Goal: Check status: Check status

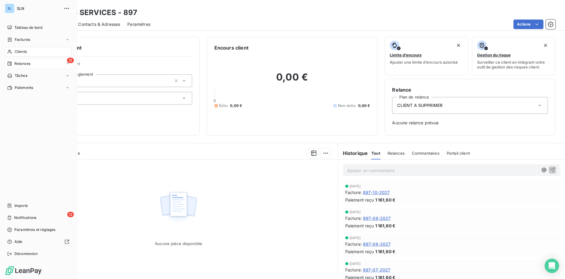
click at [15, 68] on div "13 Relances" at bounding box center [38, 64] width 67 height 10
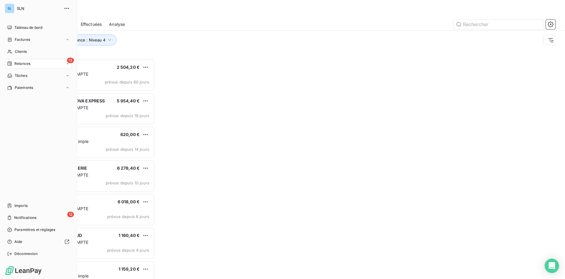
scroll to position [220, 126]
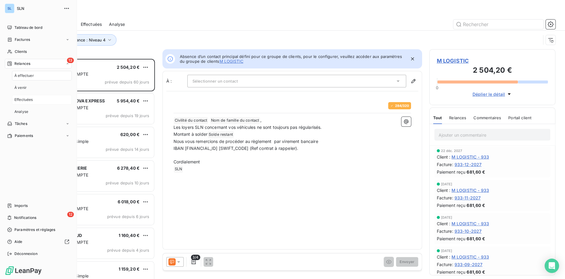
click at [22, 100] on span "Effectuées" at bounding box center [23, 99] width 19 height 5
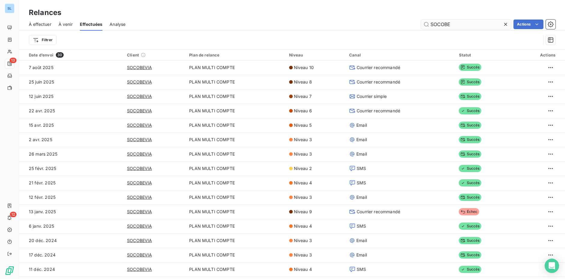
click at [506, 24] on icon at bounding box center [505, 24] width 6 height 6
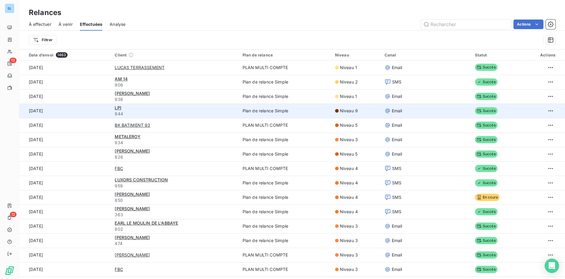
click at [43, 110] on td "[DATE]" at bounding box center [65, 111] width 92 height 14
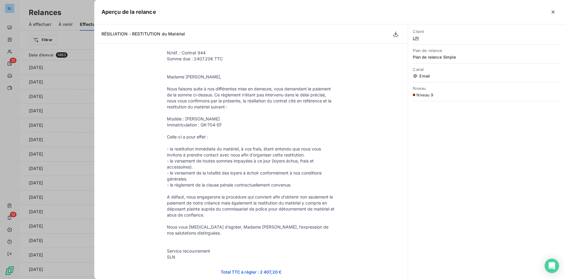
scroll to position [154, 0]
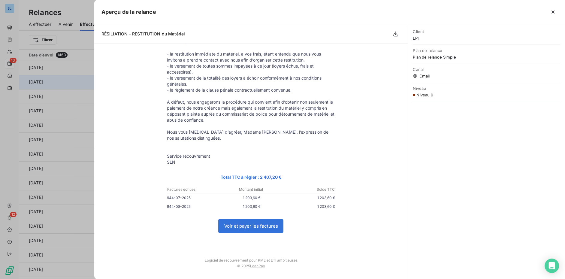
click at [50, 80] on div at bounding box center [282, 139] width 565 height 279
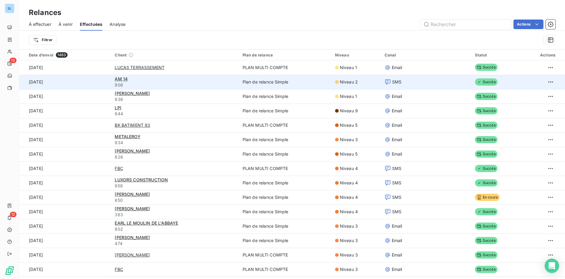
click at [37, 84] on td "[DATE]" at bounding box center [65, 82] width 92 height 14
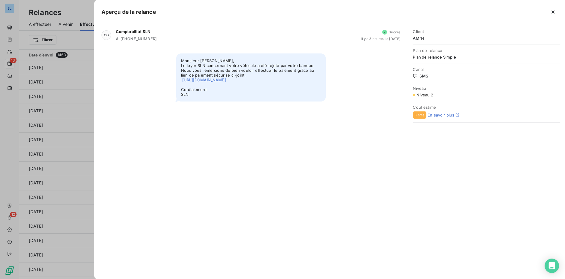
click at [68, 86] on div at bounding box center [282, 139] width 565 height 279
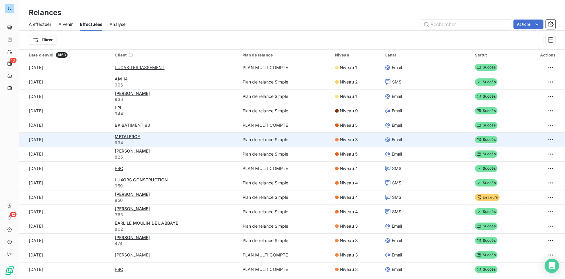
click at [80, 137] on td "[DATE]" at bounding box center [65, 139] width 92 height 14
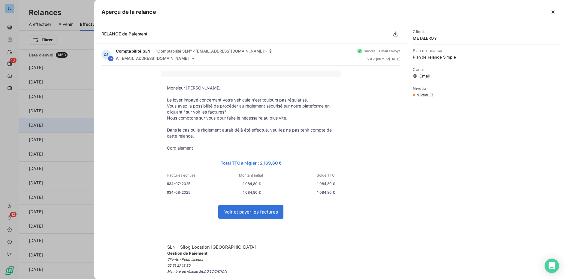
click at [32, 124] on div at bounding box center [282, 139] width 565 height 279
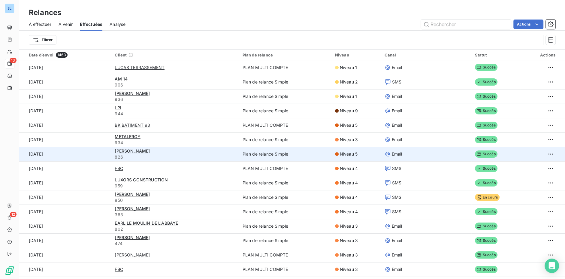
click at [39, 154] on td "[DATE]" at bounding box center [65, 154] width 92 height 14
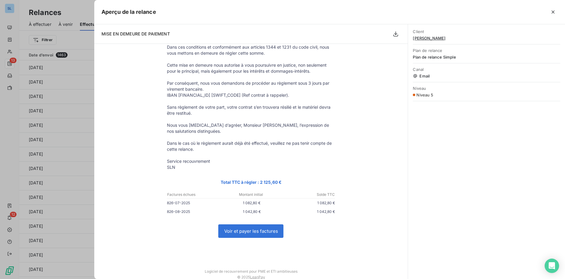
scroll to position [115, 0]
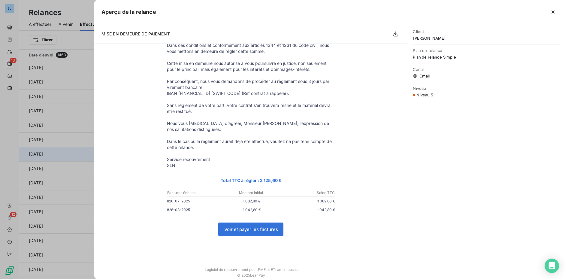
click at [90, 148] on div at bounding box center [282, 139] width 565 height 279
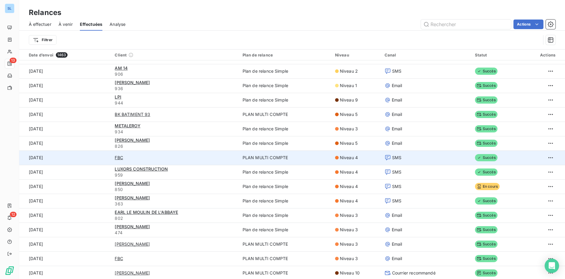
scroll to position [13, 0]
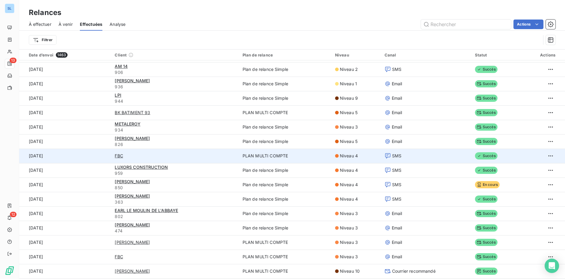
click at [39, 158] on td "[DATE]" at bounding box center [65, 156] width 92 height 14
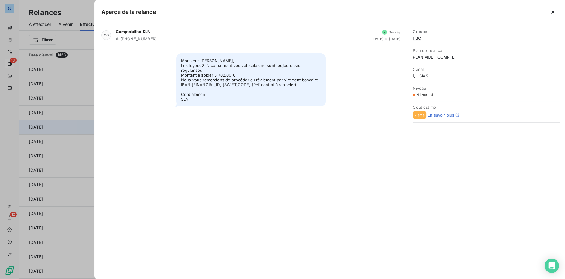
click at [25, 121] on div at bounding box center [282, 139] width 565 height 279
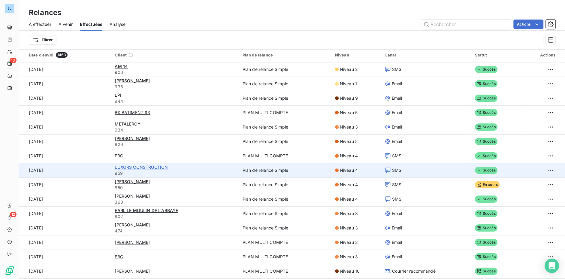
click at [126, 168] on span "LUXORS CONSTRUCTION" at bounding box center [141, 166] width 53 height 5
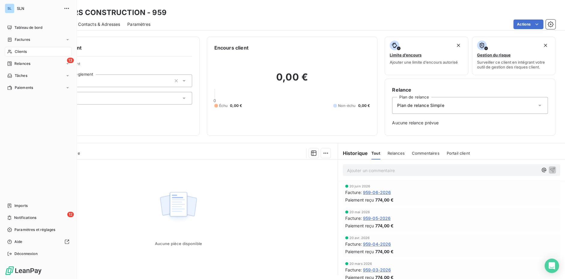
click at [22, 52] on span "Clients" at bounding box center [21, 51] width 12 height 5
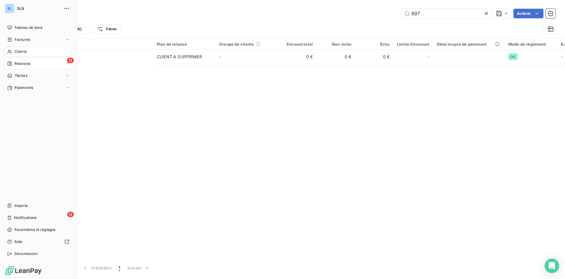
click at [23, 64] on span "Relances" at bounding box center [22, 63] width 16 height 5
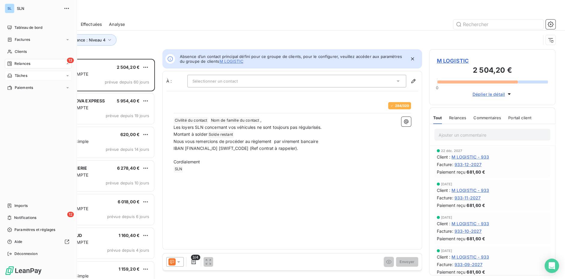
scroll to position [220, 126]
click at [28, 76] on span "À effectuer" at bounding box center [24, 75] width 20 height 5
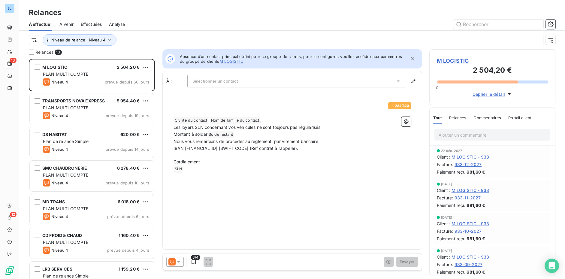
click at [88, 23] on span "Effectuées" at bounding box center [91, 24] width 21 height 6
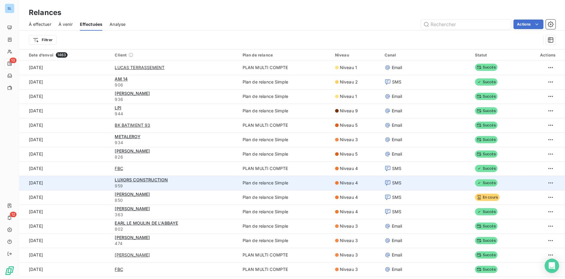
click at [41, 183] on td "[DATE]" at bounding box center [65, 183] width 92 height 14
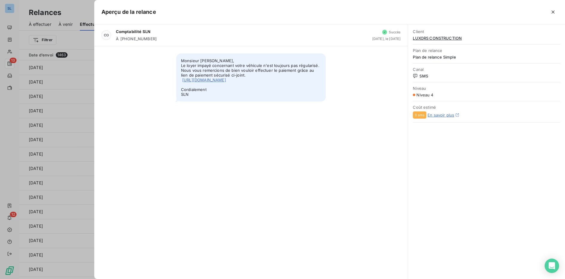
click at [41, 183] on div at bounding box center [282, 139] width 565 height 279
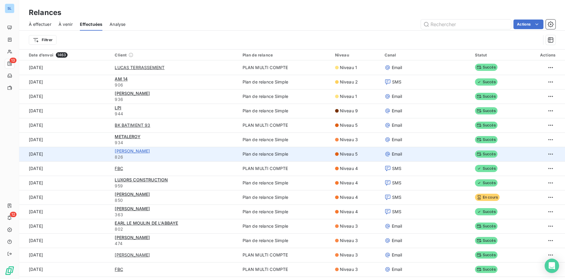
click at [132, 152] on span "[PERSON_NAME]" at bounding box center [132, 150] width 35 height 5
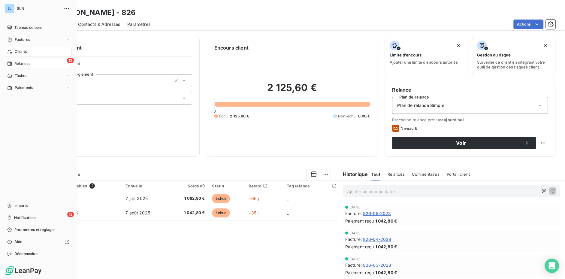
click at [19, 64] on span "Relances" at bounding box center [22, 63] width 16 height 5
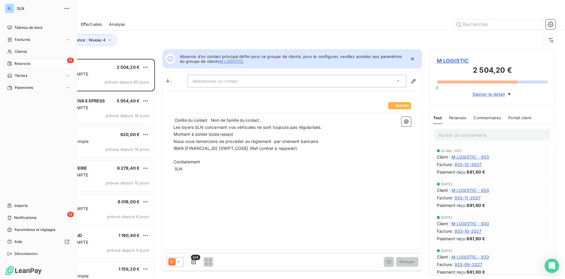
scroll to position [220, 126]
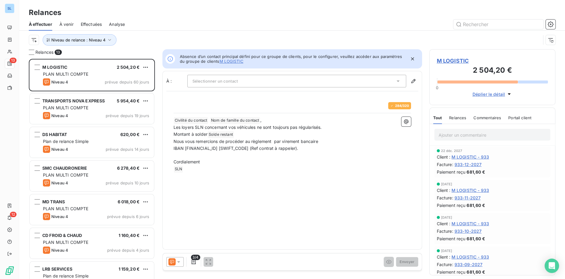
click at [95, 24] on span "Effectuées" at bounding box center [91, 24] width 21 height 6
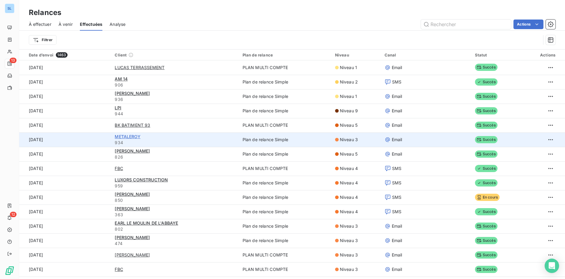
click at [117, 137] on span "METALEROY" at bounding box center [128, 136] width 26 height 5
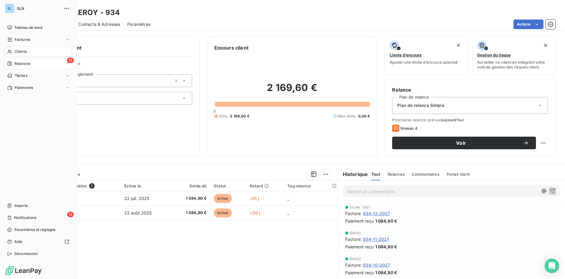
click at [25, 64] on span "Relances" at bounding box center [22, 63] width 16 height 5
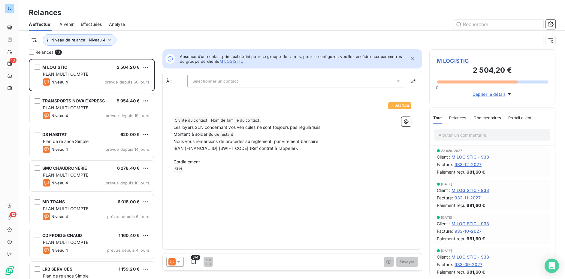
scroll to position [220, 126]
click at [96, 24] on span "Effectuées" at bounding box center [91, 24] width 21 height 6
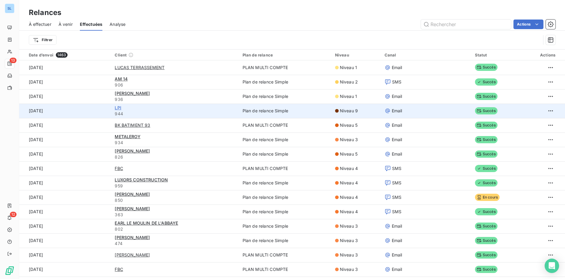
click at [116, 108] on span "LPI" at bounding box center [118, 107] width 6 height 5
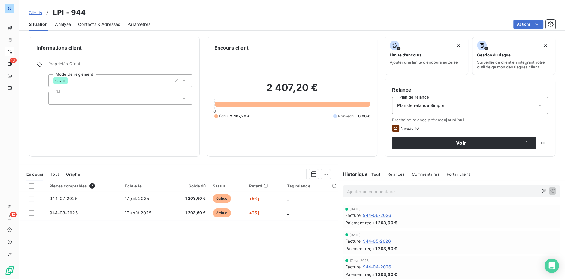
scroll to position [178, 0]
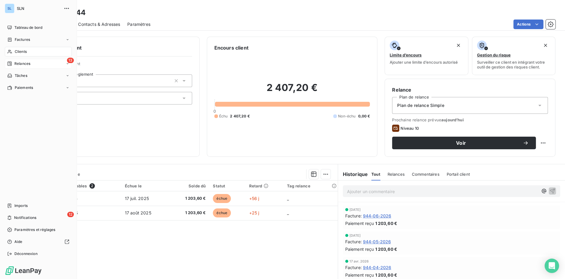
click at [22, 61] on div "13 Relances" at bounding box center [38, 64] width 67 height 10
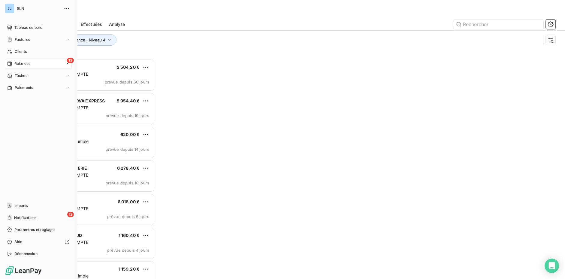
scroll to position [220, 126]
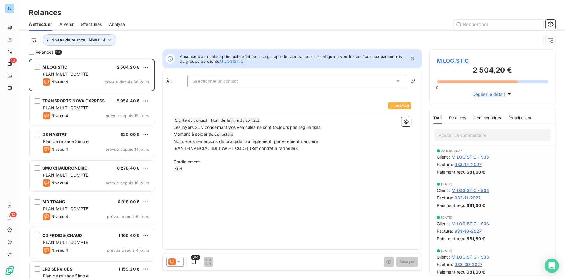
drag, startPoint x: 98, startPoint y: 24, endPoint x: 117, endPoint y: 25, distance: 19.5
click at [98, 24] on span "Effectuées" at bounding box center [91, 24] width 21 height 6
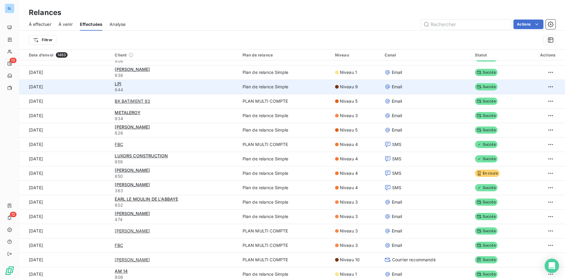
scroll to position [34, 0]
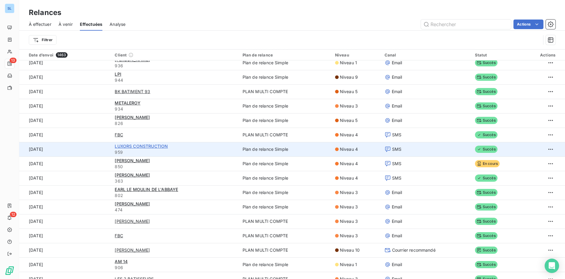
click at [128, 145] on span "LUXORS CONSTRUCTION" at bounding box center [141, 145] width 53 height 5
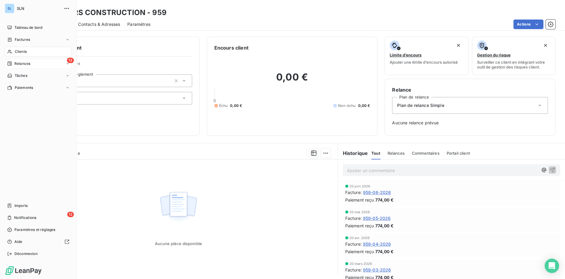
click at [22, 63] on span "Relances" at bounding box center [22, 63] width 16 height 5
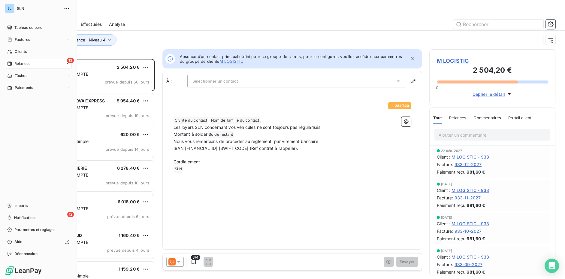
scroll to position [220, 126]
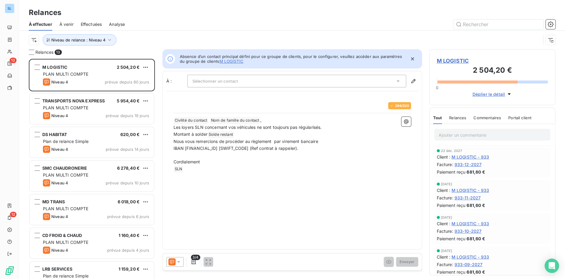
click at [89, 23] on span "Effectuées" at bounding box center [91, 24] width 21 height 6
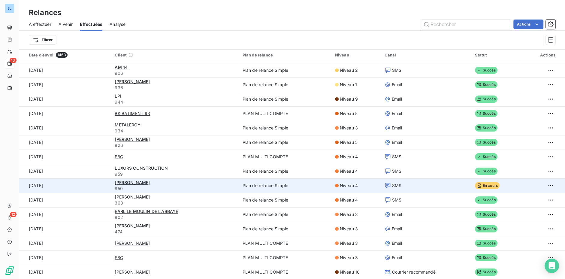
scroll to position [13, 0]
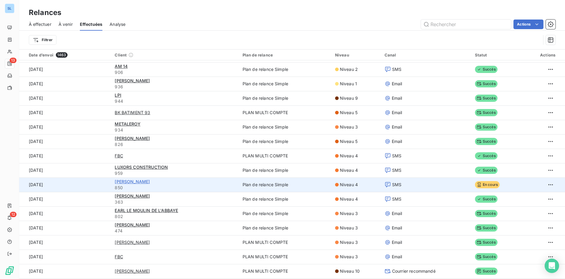
click at [129, 181] on span "[PERSON_NAME]" at bounding box center [132, 181] width 35 height 5
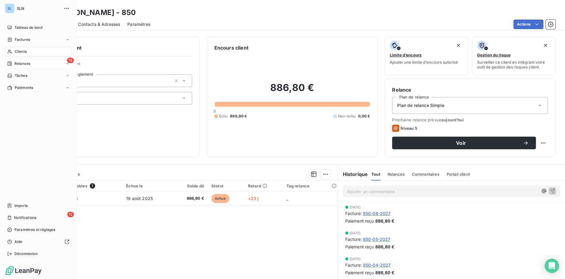
click at [20, 65] on span "Relances" at bounding box center [22, 63] width 16 height 5
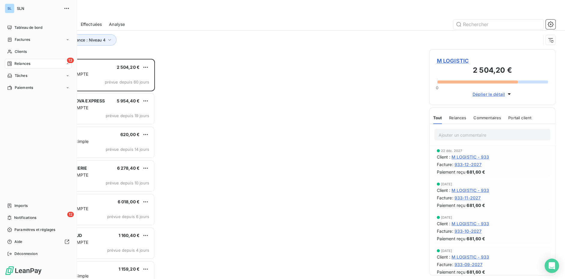
scroll to position [220, 126]
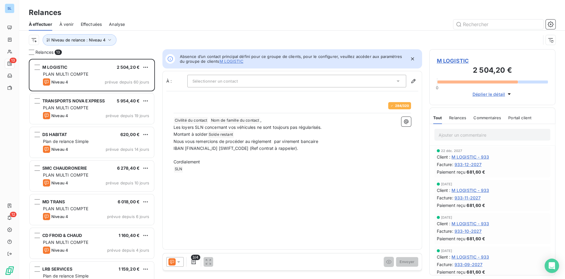
click at [96, 25] on span "Effectuées" at bounding box center [91, 24] width 21 height 6
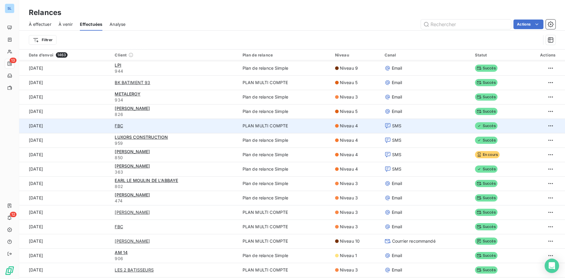
scroll to position [44, 0]
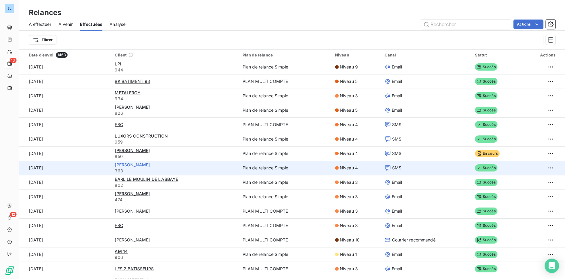
click at [150, 166] on span "[PERSON_NAME]" at bounding box center [132, 164] width 35 height 5
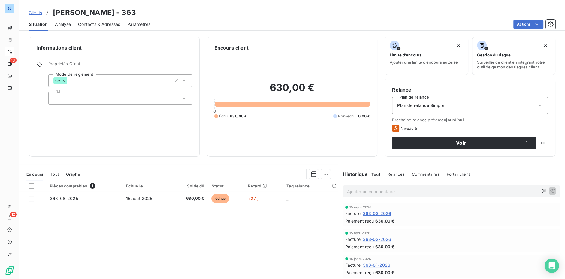
click at [34, 14] on span "Clients" at bounding box center [35, 12] width 13 height 5
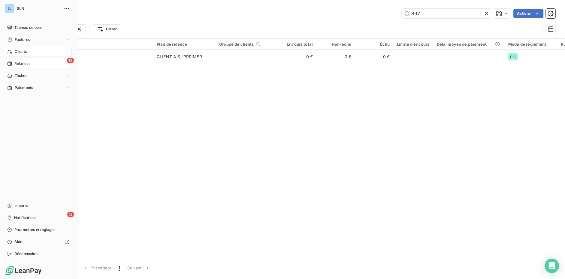
click at [21, 63] on span "Relances" at bounding box center [22, 63] width 16 height 5
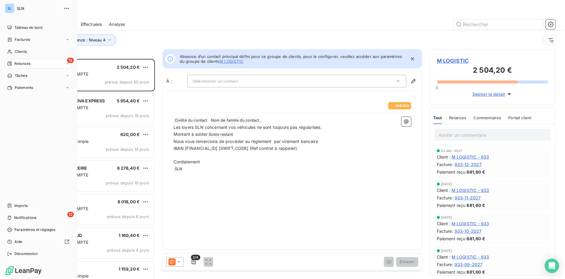
scroll to position [220, 126]
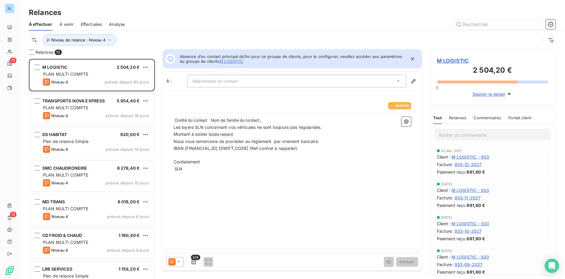
click at [92, 24] on span "Effectuées" at bounding box center [91, 24] width 21 height 6
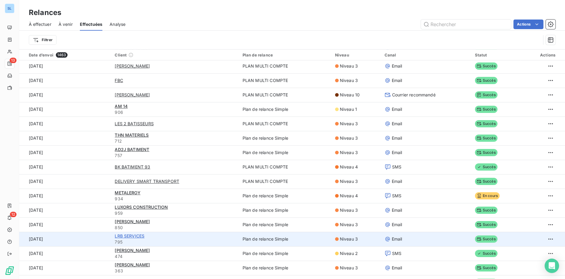
scroll to position [180, 0]
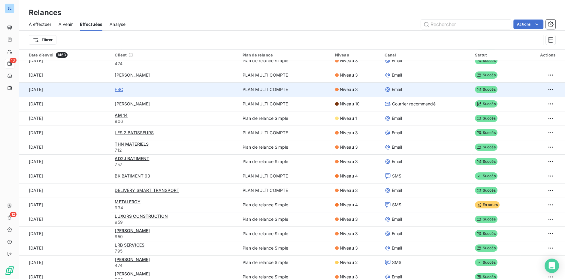
click at [118, 91] on span "FBC" at bounding box center [119, 89] width 8 height 6
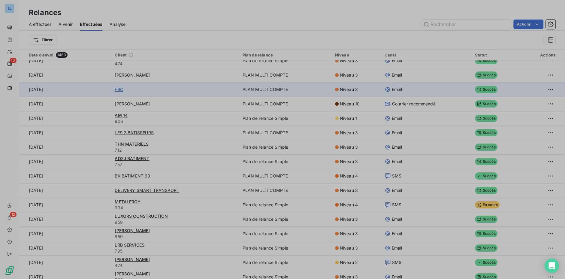
type input "FBC"
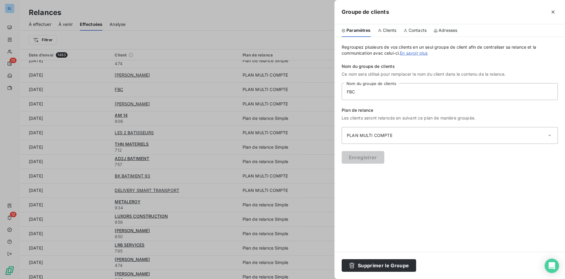
click at [119, 87] on div at bounding box center [282, 139] width 565 height 279
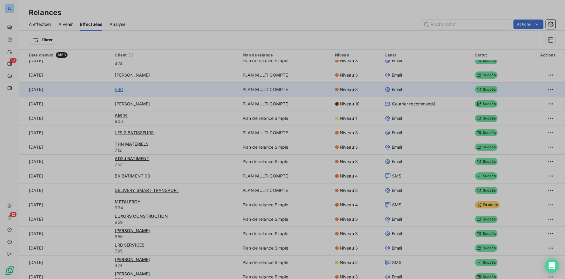
click at [117, 89] on span "FBC" at bounding box center [119, 89] width 8 height 6
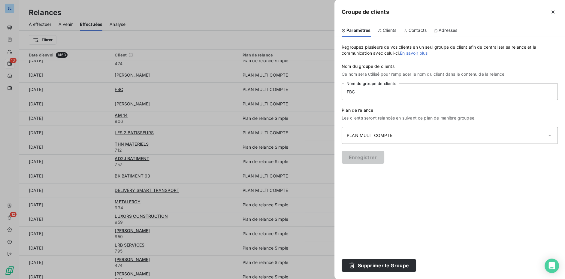
click at [149, 107] on div at bounding box center [282, 139] width 565 height 279
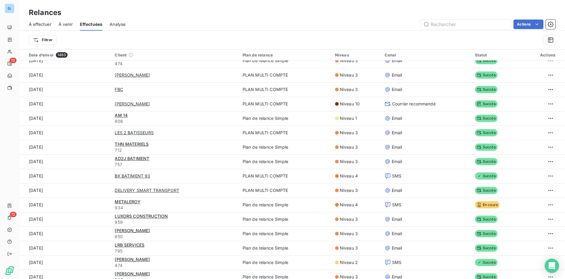
click at [98, 26] on span "Effectuées" at bounding box center [91, 24] width 23 height 6
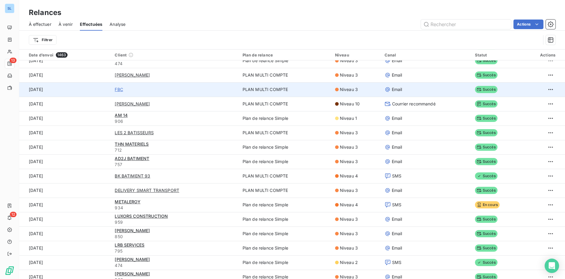
click at [122, 90] on span "FBC" at bounding box center [119, 89] width 8 height 6
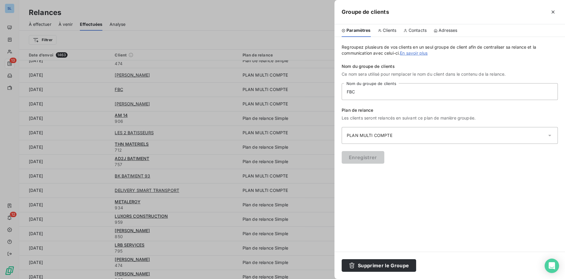
click at [194, 103] on div at bounding box center [282, 139] width 565 height 279
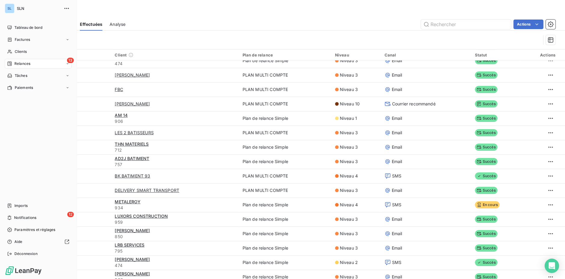
click at [18, 65] on span "Relances" at bounding box center [22, 63] width 16 height 5
click at [24, 87] on span "À venir" at bounding box center [20, 87] width 12 height 5
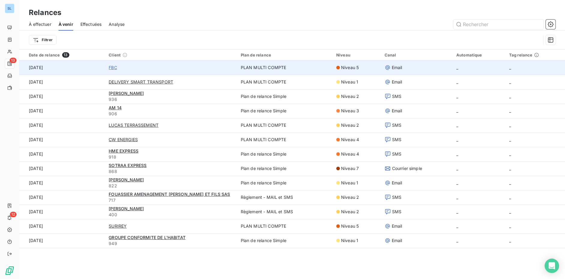
click at [110, 68] on span "FBC" at bounding box center [113, 68] width 8 height 6
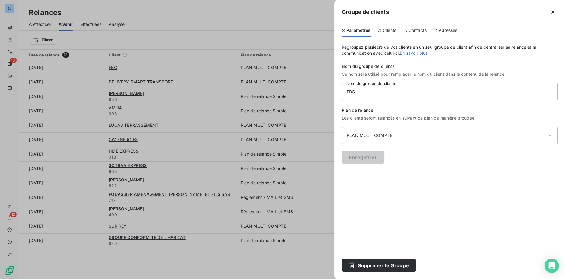
click at [156, 26] on div at bounding box center [282, 139] width 565 height 279
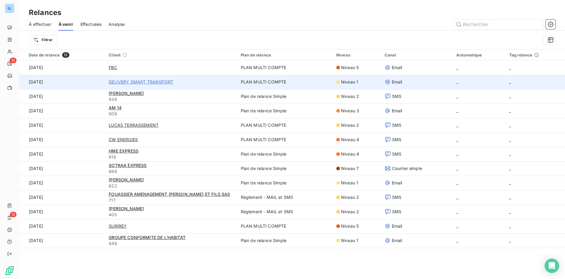
click at [134, 83] on span "DELIVERY SMART TRANSPORT" at bounding box center [141, 82] width 65 height 6
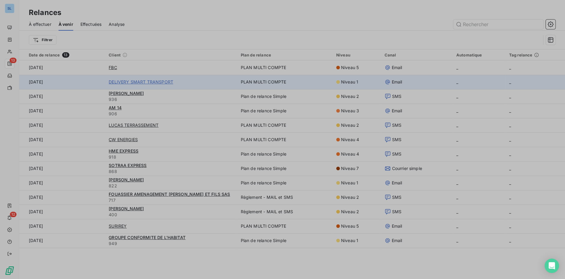
type input "DELIVERY SMART TRANSPORT"
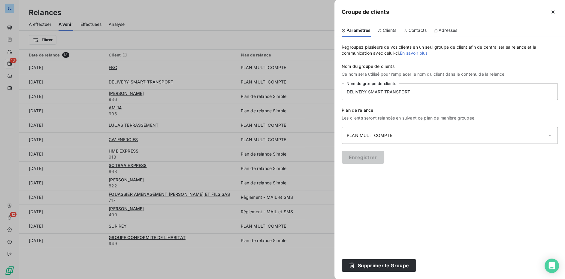
click at [172, 40] on div at bounding box center [282, 139] width 565 height 279
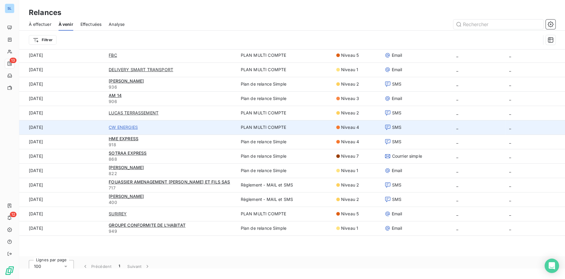
scroll to position [15, 0]
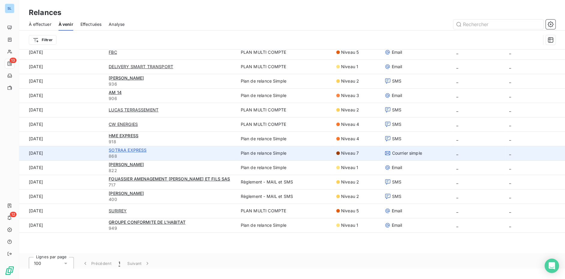
click at [119, 150] on span "SOTRAA EXPRESS" at bounding box center [128, 149] width 38 height 5
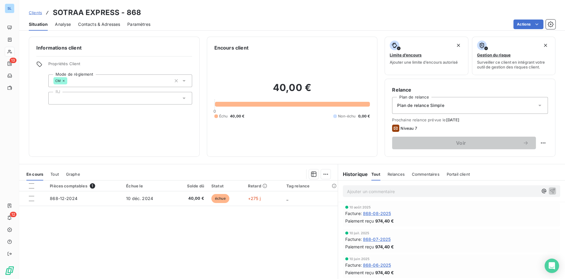
click at [35, 14] on span "Clients" at bounding box center [35, 12] width 13 height 5
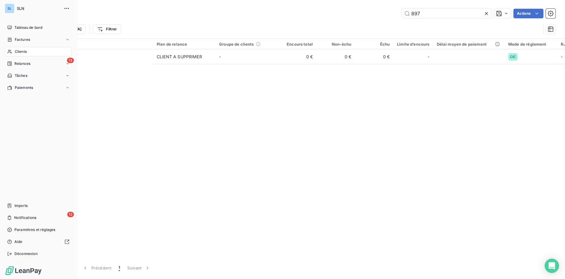
click at [18, 54] on div "Clients" at bounding box center [38, 52] width 67 height 10
click at [17, 50] on span "Clients" at bounding box center [21, 51] width 12 height 5
click at [17, 53] on span "Clients" at bounding box center [21, 51] width 12 height 5
click at [23, 66] on span "Relances" at bounding box center [22, 63] width 16 height 5
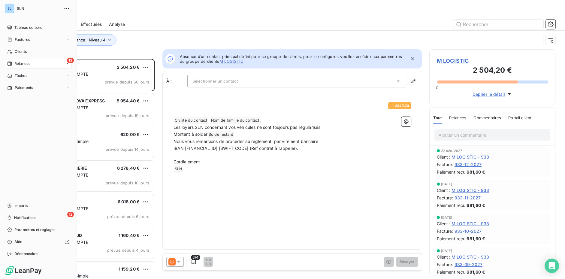
scroll to position [220, 126]
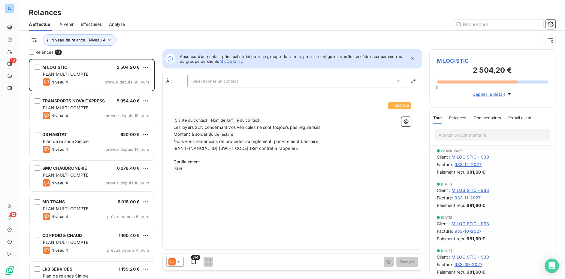
click at [67, 25] on span "À venir" at bounding box center [66, 24] width 14 height 6
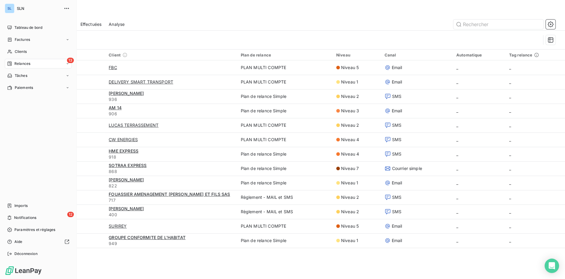
click at [21, 65] on span "Relances" at bounding box center [22, 63] width 16 height 5
click at [28, 80] on nav "À effectuer À venir Effectuées Analyse" at bounding box center [42, 94] width 60 height 46
click at [25, 77] on span "À effectuer" at bounding box center [24, 75] width 20 height 5
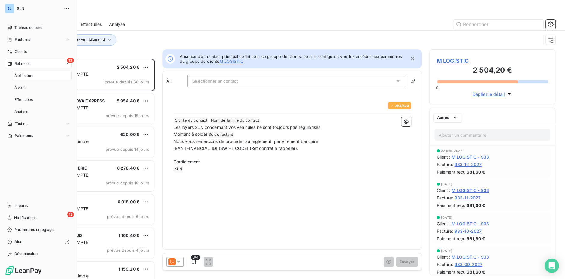
scroll to position [220, 126]
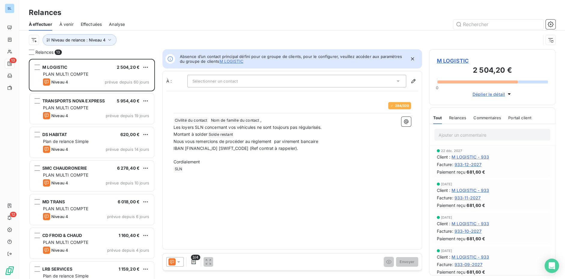
click at [176, 262] on icon at bounding box center [179, 262] width 6 height 6
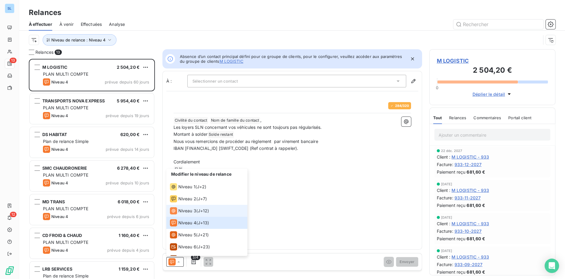
click at [182, 214] on li "Niveau 3 ( J+12 )" at bounding box center [206, 211] width 81 height 12
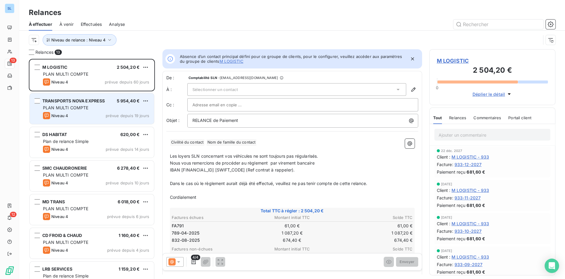
click at [78, 109] on span "PLAN MULTI COMPTE" at bounding box center [66, 107] width 46 height 5
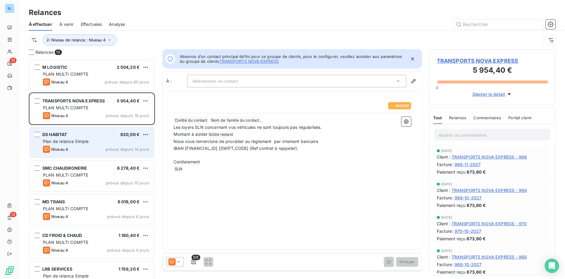
click at [67, 138] on div "DS HABITAT 620,00 € Plan de relance Simple Niveau 4 prévue depuis 14 jours" at bounding box center [92, 142] width 124 height 31
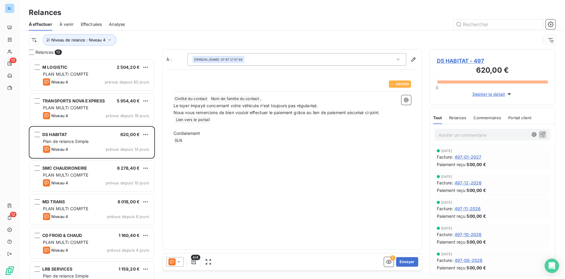
click at [168, 262] on icon at bounding box center [171, 261] width 7 height 7
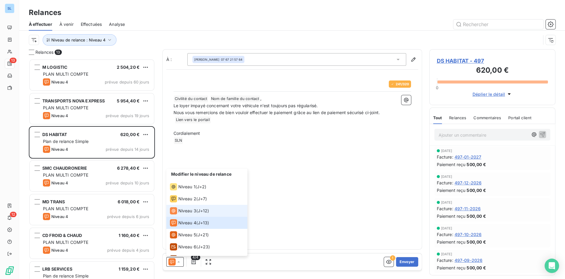
click at [175, 212] on icon at bounding box center [173, 210] width 7 height 7
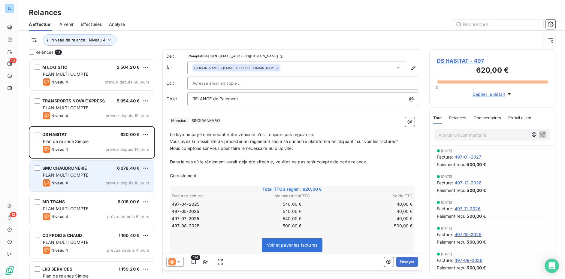
click at [65, 179] on div "SMC CHAUDRONERIE 6 278,40 € PLAN MULTI COMPTE Niveau 4 prévue depuis 10 jours" at bounding box center [92, 176] width 124 height 31
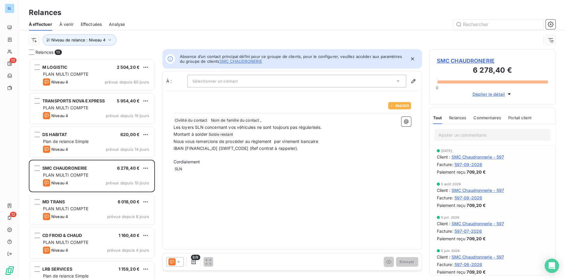
click at [177, 259] on icon at bounding box center [179, 262] width 6 height 6
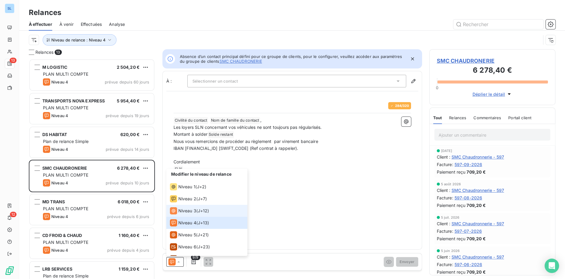
click at [182, 211] on span "Niveau 3" at bounding box center [187, 211] width 18 height 6
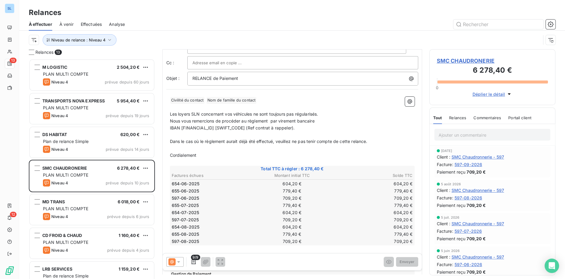
scroll to position [43, 0]
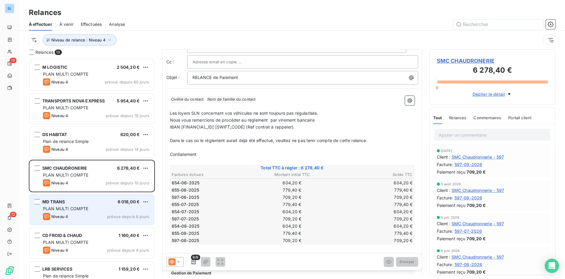
click at [71, 204] on div "MD TRANS 6 018,00 €" at bounding box center [96, 201] width 106 height 5
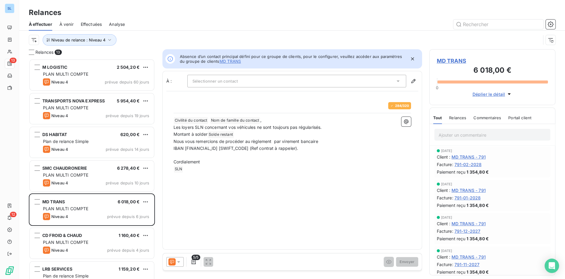
click at [169, 262] on icon at bounding box center [171, 261] width 7 height 7
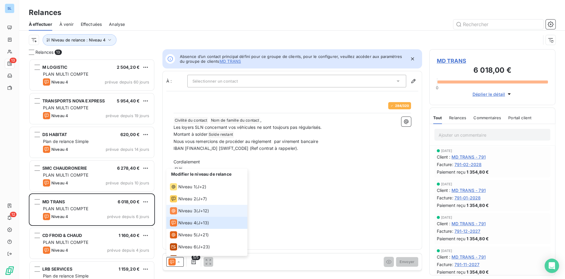
click at [182, 212] on span "Niveau 3" at bounding box center [187, 211] width 18 height 6
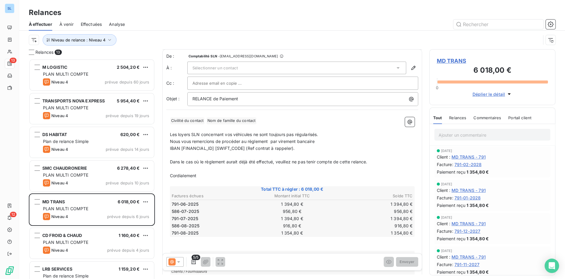
scroll to position [25, 0]
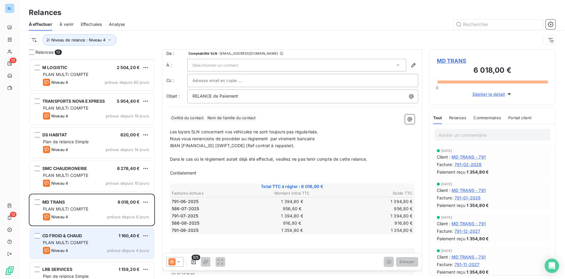
click at [81, 238] on div "M LOGISTIC 2 504,20 € PLAN MULTI COMPTE Niveau 4 prévue depuis 60 jours TRANSPO…" at bounding box center [92, 169] width 126 height 220
click at [84, 243] on span "PLAN MULTI COMPTE" at bounding box center [66, 241] width 46 height 5
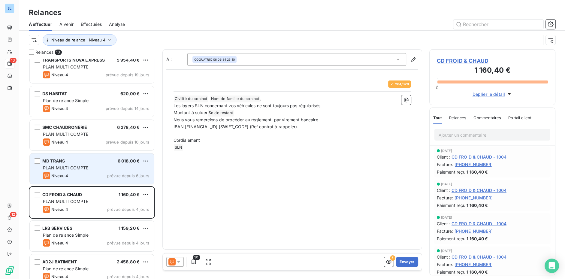
scroll to position [41, 0]
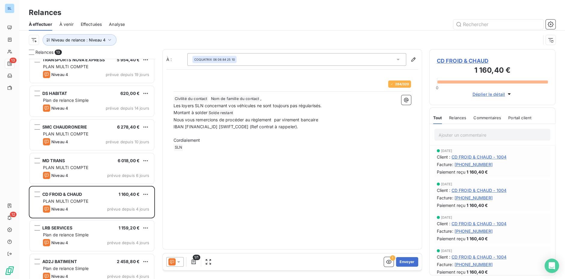
click at [175, 262] on icon at bounding box center [171, 261] width 7 height 7
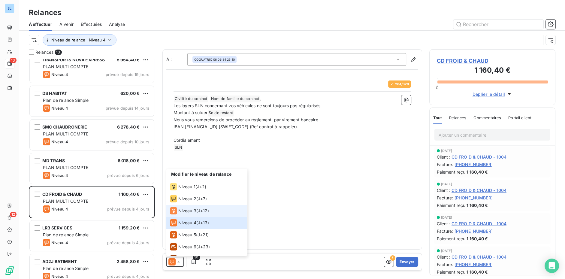
click at [176, 210] on icon at bounding box center [173, 210] width 7 height 7
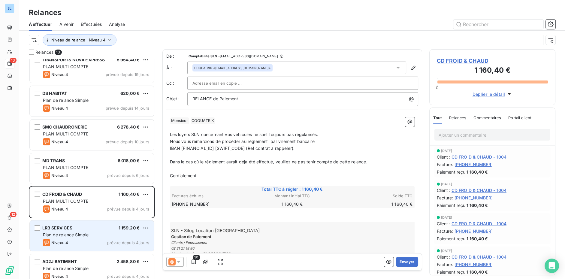
click at [102, 233] on div "Plan de relance Simple" at bounding box center [96, 235] width 106 height 6
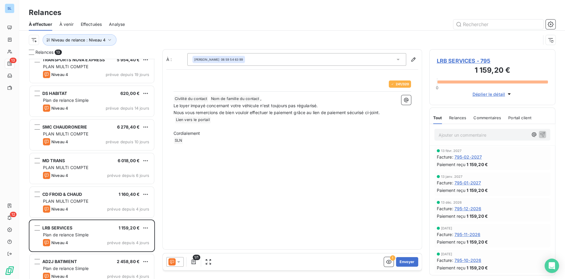
click at [181, 261] on icon at bounding box center [179, 262] width 6 height 6
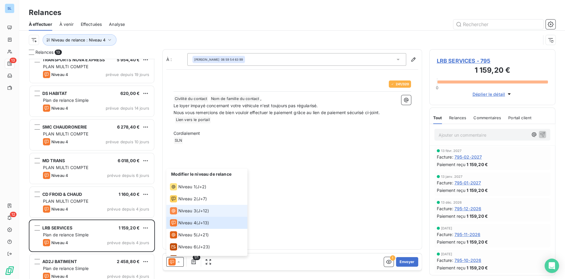
click at [182, 209] on span "Niveau 3" at bounding box center [187, 211] width 18 height 6
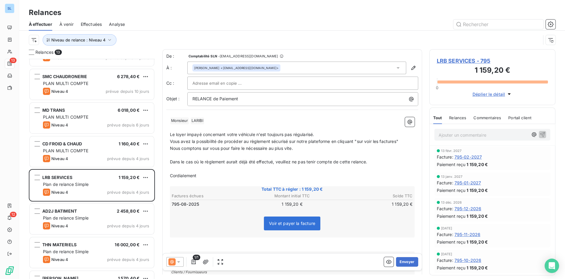
scroll to position [92, 0]
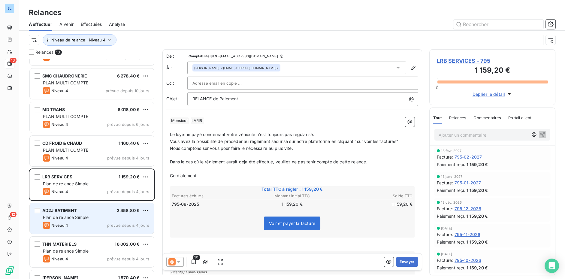
click at [85, 217] on span "Plan de relance Simple" at bounding box center [66, 217] width 46 height 5
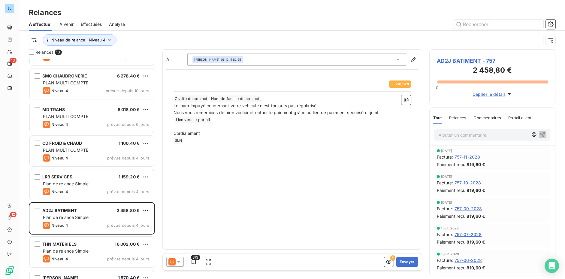
click at [177, 262] on icon at bounding box center [179, 262] width 6 height 6
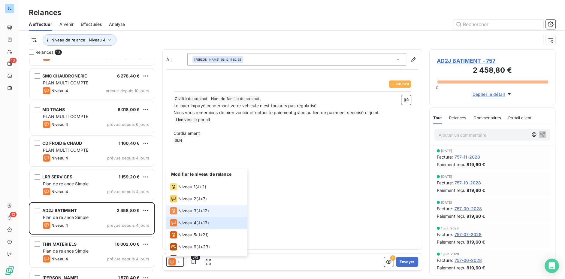
click at [189, 211] on span "Niveau 3" at bounding box center [187, 211] width 18 height 6
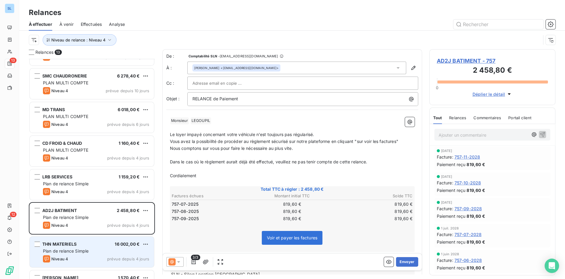
click at [105, 250] on div "Plan de relance Simple" at bounding box center [96, 251] width 106 height 6
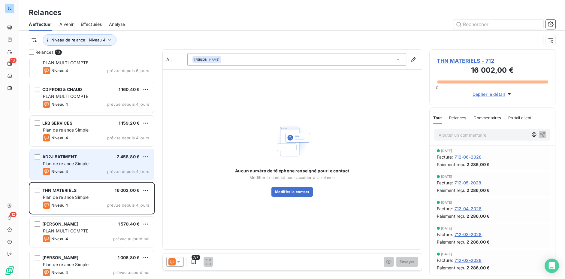
scroll to position [146, 0]
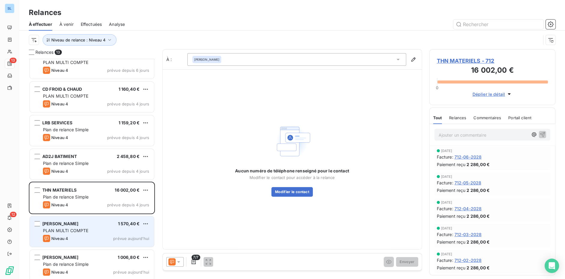
click at [95, 227] on div "[PERSON_NAME] 1 570,40 € PLAN MULTI COMPTE Niveau 4 prévue [DATE]" at bounding box center [92, 231] width 124 height 31
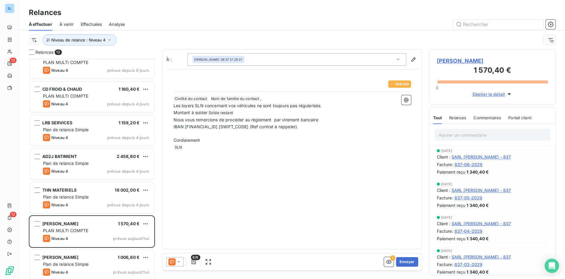
click at [172, 258] on icon at bounding box center [171, 261] width 7 height 7
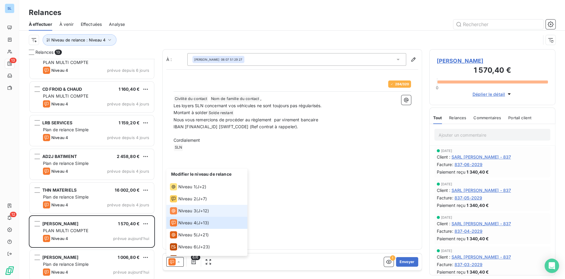
click at [177, 213] on div "Niveau 3" at bounding box center [183, 210] width 26 height 7
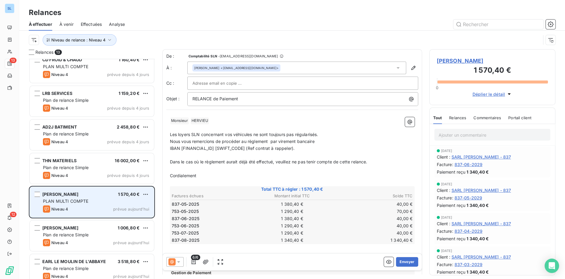
scroll to position [176, 0]
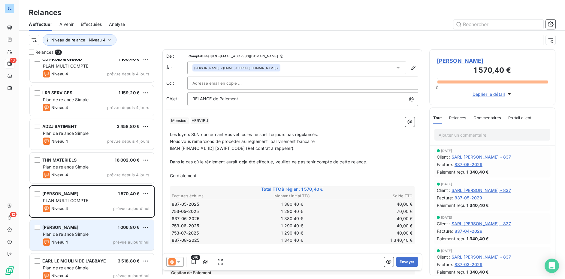
click at [83, 235] on span "Plan de relance Simple" at bounding box center [66, 233] width 46 height 5
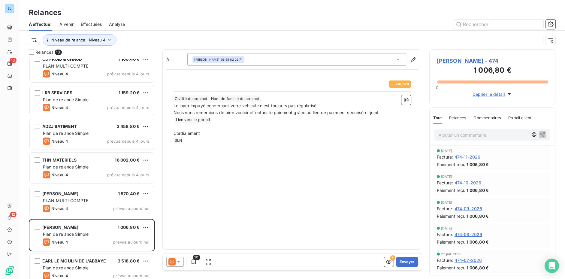
click at [178, 263] on icon at bounding box center [179, 262] width 6 height 6
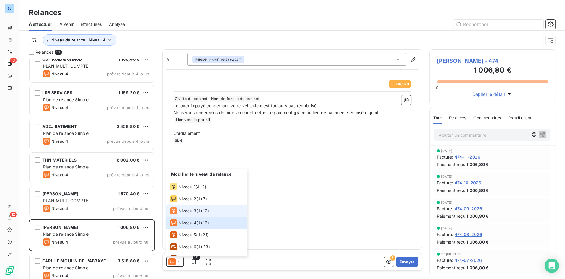
click at [184, 209] on span "Niveau 3" at bounding box center [187, 211] width 18 height 6
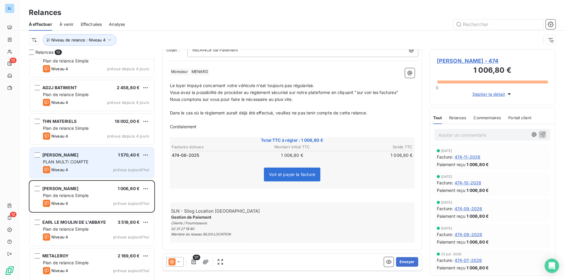
scroll to position [217, 0]
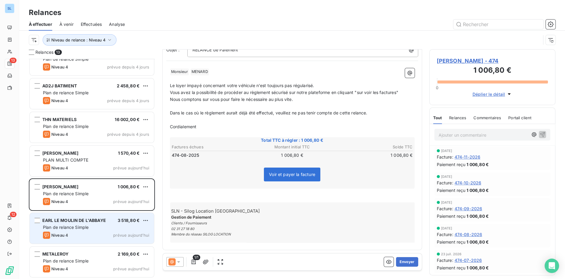
click at [93, 222] on span "EARL LE MOULIN DE L'ABBAYE" at bounding box center [74, 220] width 64 height 5
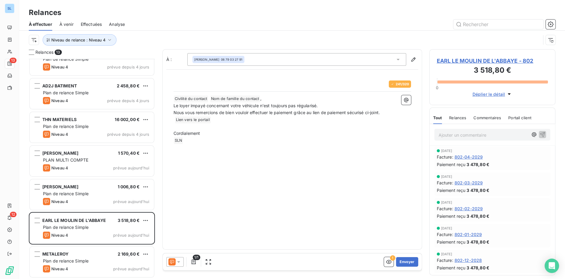
click at [176, 259] on icon at bounding box center [179, 262] width 6 height 6
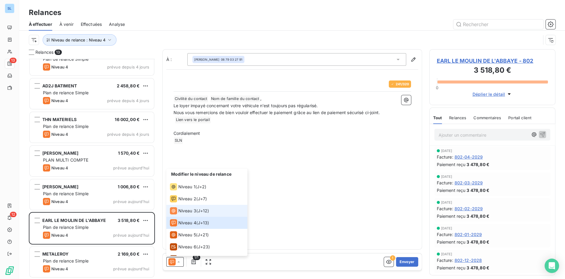
click at [181, 213] on span "Niveau 3" at bounding box center [187, 211] width 18 height 6
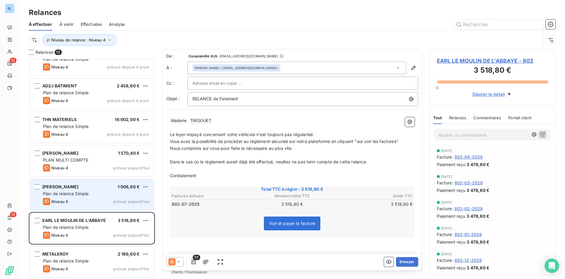
click at [83, 198] on div "Niveau 4 prévue aujourd’hui" at bounding box center [96, 201] width 106 height 7
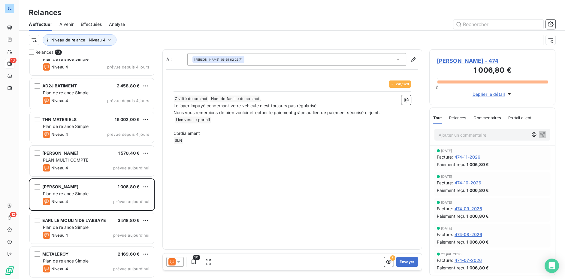
click at [178, 261] on icon at bounding box center [179, 262] width 6 height 6
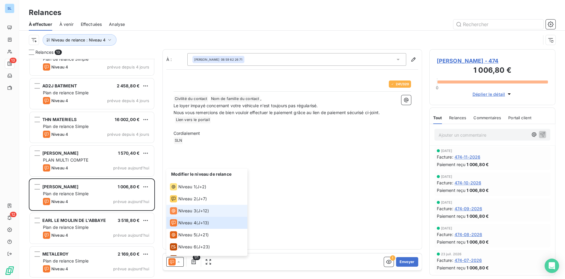
click at [181, 214] on div "Niveau 3" at bounding box center [183, 210] width 26 height 7
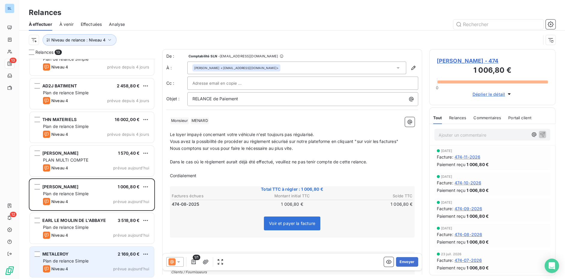
click at [78, 260] on span "Plan de relance Simple" at bounding box center [66, 260] width 46 height 5
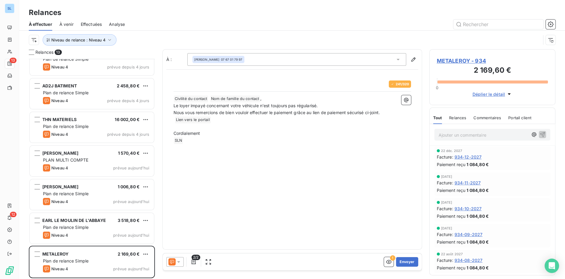
click at [176, 261] on icon at bounding box center [179, 262] width 6 height 6
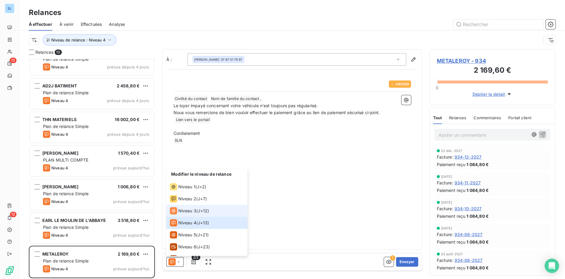
click at [186, 213] on span "Niveau 3" at bounding box center [187, 211] width 18 height 6
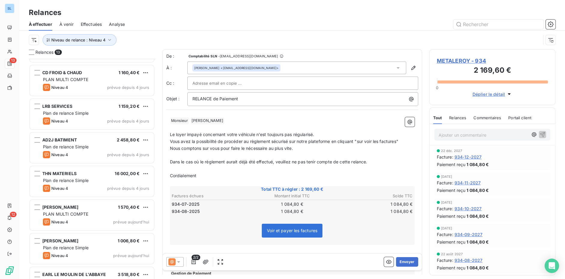
scroll to position [217, 0]
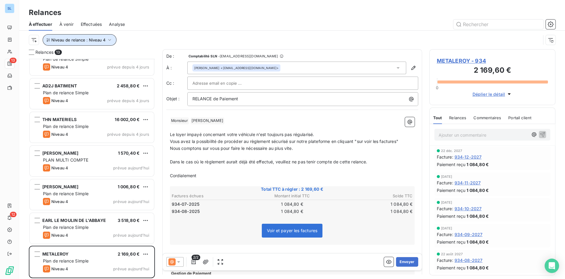
click at [95, 41] on span "Niveau de relance : Niveau 4" at bounding box center [78, 40] width 54 height 5
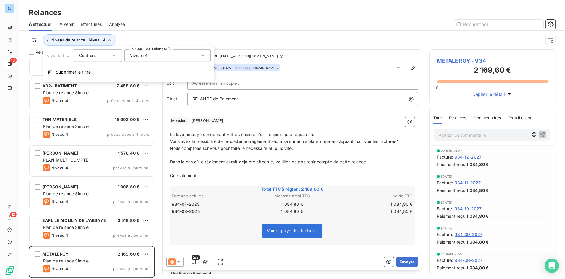
click at [128, 55] on div "Niveau 4" at bounding box center [167, 55] width 86 height 13
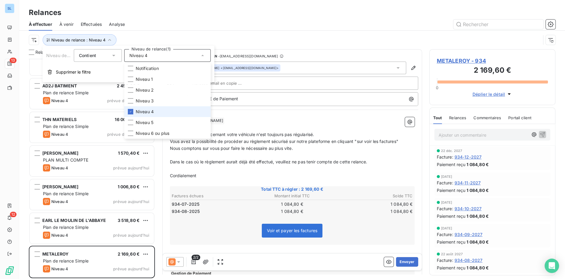
drag, startPoint x: 131, startPoint y: 113, endPoint x: 131, endPoint y: 116, distance: 3.9
click at [131, 113] on icon at bounding box center [131, 112] width 4 height 4
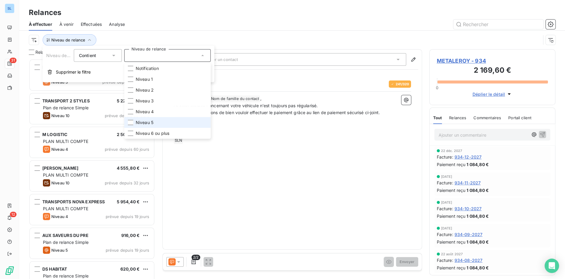
scroll to position [220, 126]
click at [131, 126] on li "Niveau 5" at bounding box center [167, 122] width 86 height 11
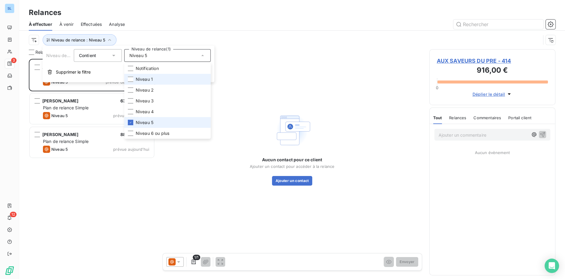
scroll to position [220, 126]
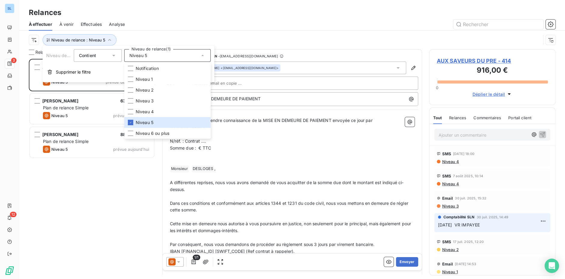
click at [219, 29] on div "À effectuer À venir Effectuées Analyse" at bounding box center [292, 24] width 546 height 13
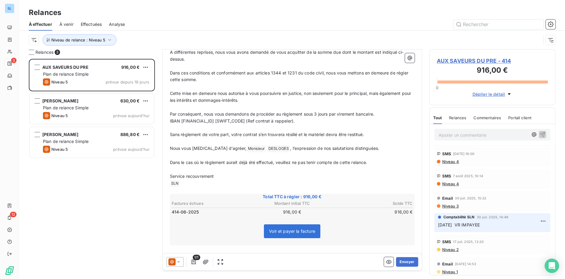
scroll to position [140, 0]
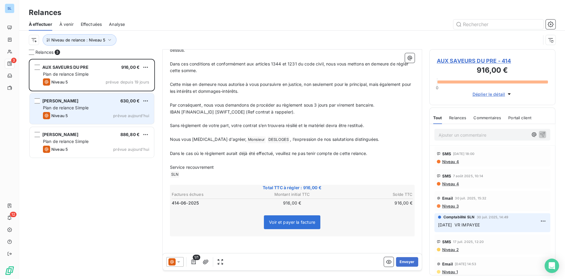
click at [89, 114] on div "Niveau 5 prévue aujourd’hui" at bounding box center [96, 115] width 106 height 7
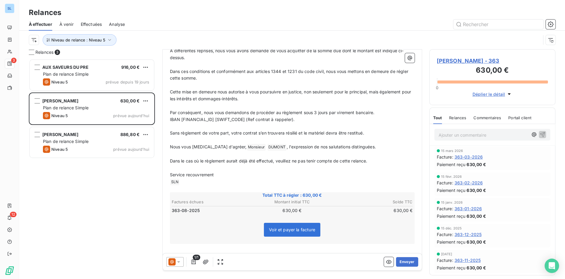
scroll to position [133, 0]
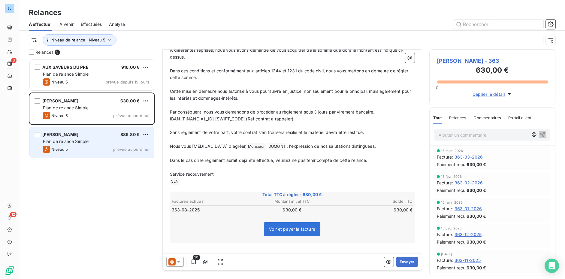
click at [91, 148] on div "Niveau 5 prévue aujourd’hui" at bounding box center [96, 149] width 106 height 7
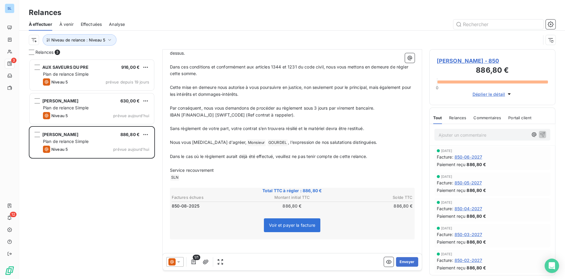
scroll to position [140, 0]
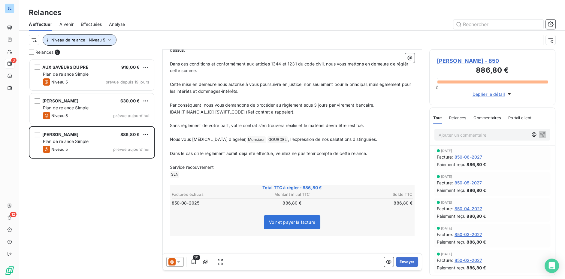
click at [101, 41] on span "Niveau de relance : Niveau 5" at bounding box center [78, 40] width 54 height 5
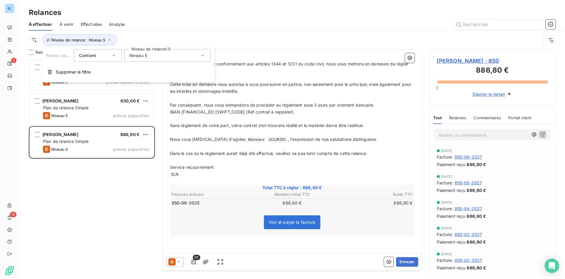
click at [134, 53] on span "Niveau 5" at bounding box center [138, 56] width 18 height 6
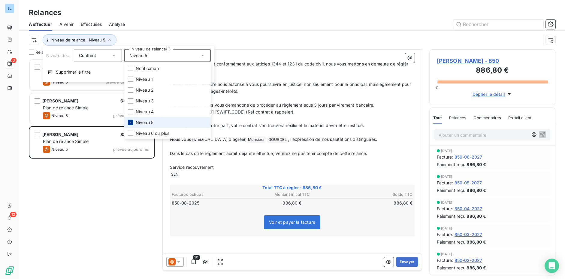
click at [129, 121] on icon at bounding box center [131, 123] width 4 height 4
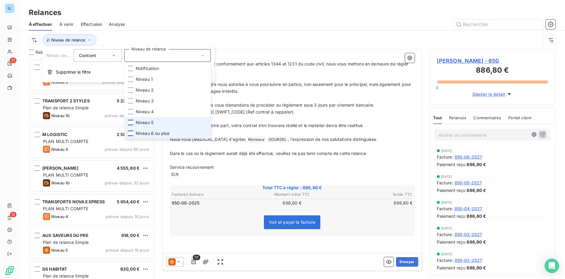
click at [129, 133] on div at bounding box center [130, 133] width 5 height 5
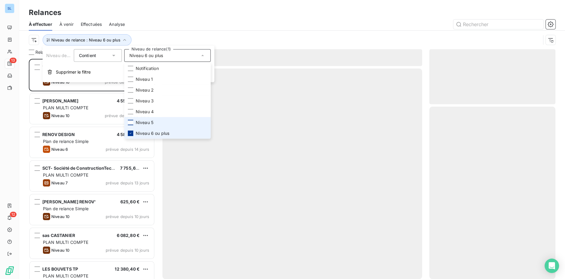
scroll to position [220, 126]
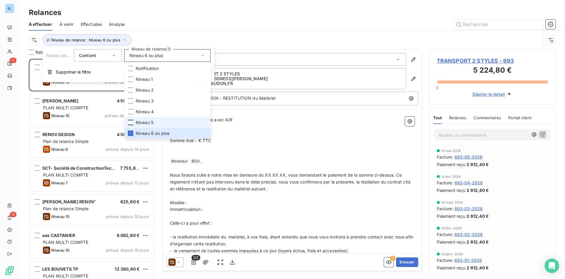
click at [154, 24] on div at bounding box center [343, 25] width 423 height 10
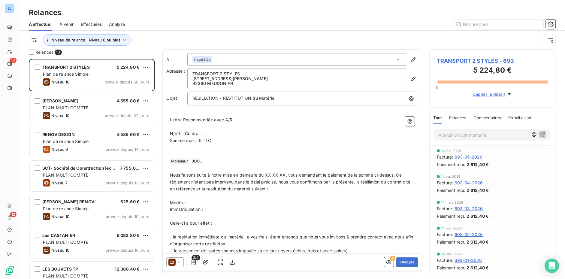
scroll to position [129, 0]
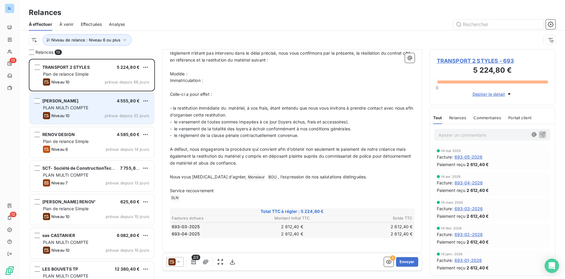
click at [86, 113] on div "Niveau 10 prévue depuis 32 jours" at bounding box center [96, 115] width 106 height 7
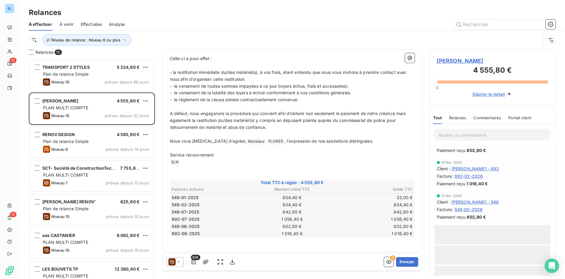
scroll to position [607, 0]
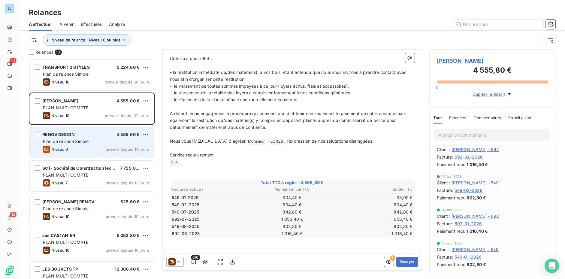
click at [88, 141] on span "Plan de relance Simple" at bounding box center [66, 141] width 46 height 5
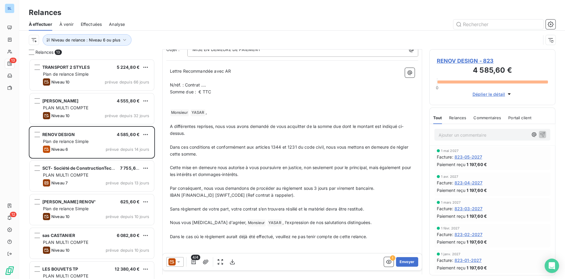
scroll to position [137, 0]
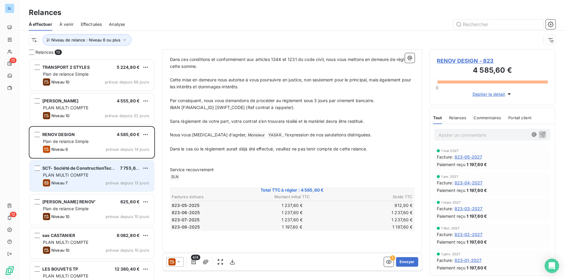
click at [58, 173] on span "PLAN MULTI COMPTE" at bounding box center [66, 174] width 46 height 5
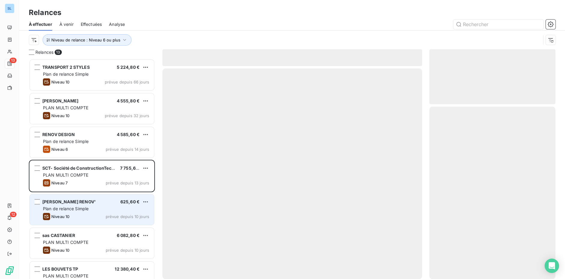
click at [80, 217] on div "Niveau 10 prévue depuis 10 jours" at bounding box center [96, 216] width 106 height 7
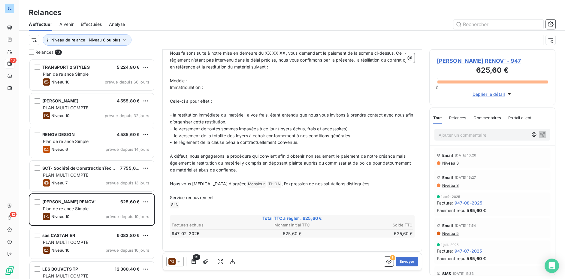
scroll to position [140, 0]
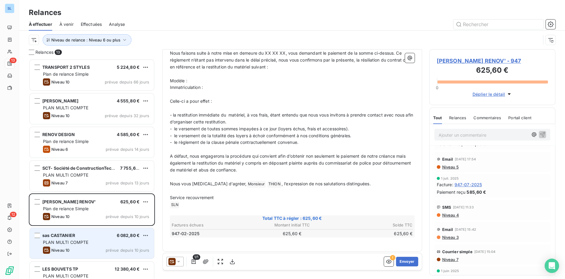
click at [89, 245] on div "PLAN MULTI COMPTE" at bounding box center [96, 242] width 106 height 6
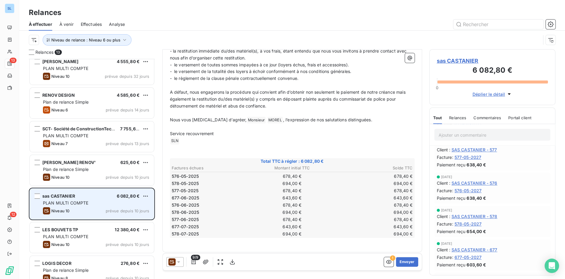
scroll to position [44, 0]
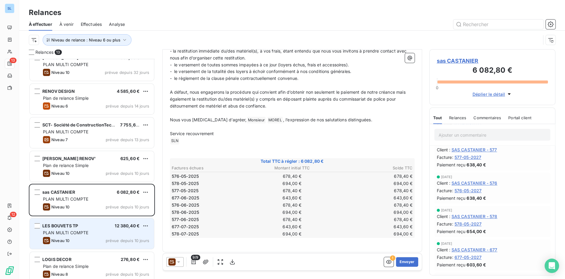
click at [61, 237] on div "Niveau 10" at bounding box center [56, 240] width 26 height 7
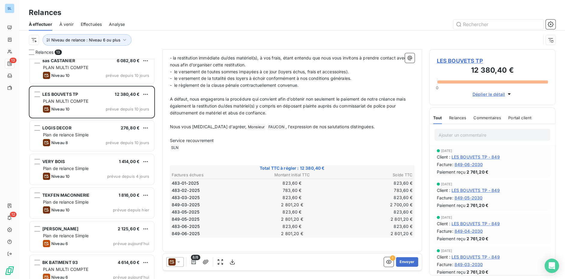
scroll to position [189, 0]
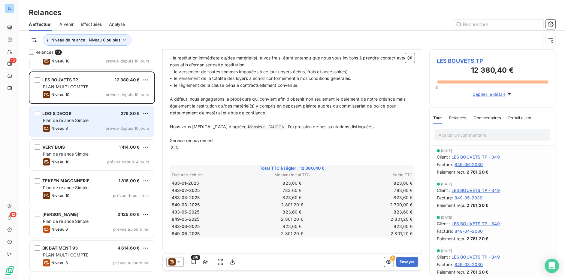
click at [77, 128] on div "Niveau 8 prévue depuis 10 jours" at bounding box center [96, 128] width 106 height 7
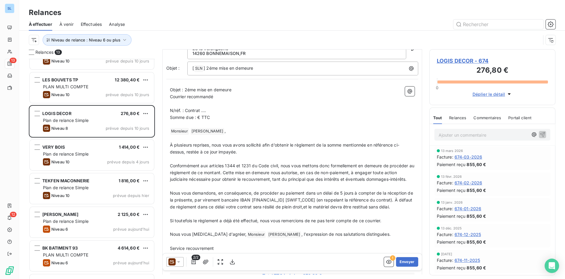
scroll to position [102, 0]
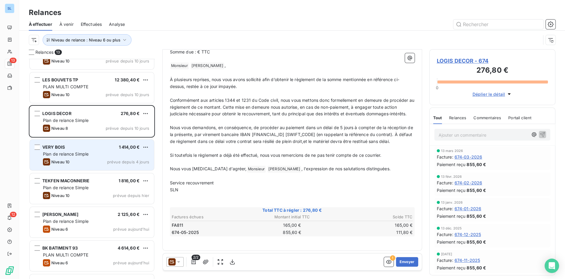
click at [69, 156] on div "Plan de relance Simple" at bounding box center [96, 154] width 106 height 6
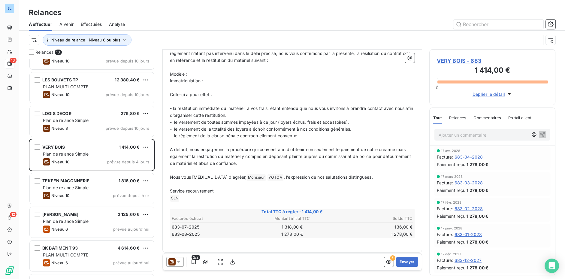
scroll to position [129, 0]
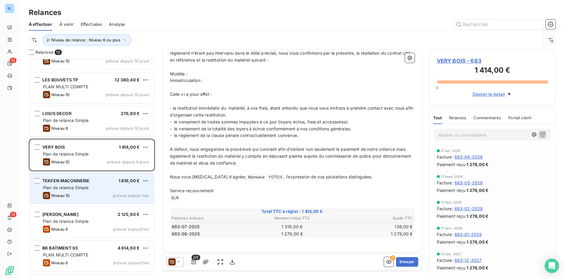
click at [106, 193] on div "Niveau 10 prévue depuis [DATE]" at bounding box center [96, 195] width 106 height 7
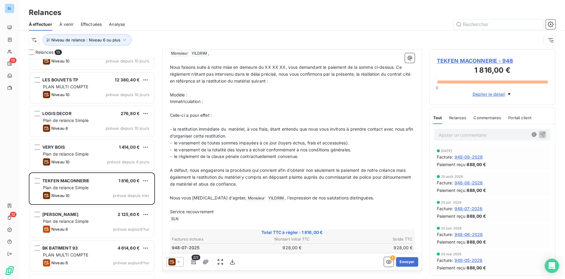
scroll to position [129, 0]
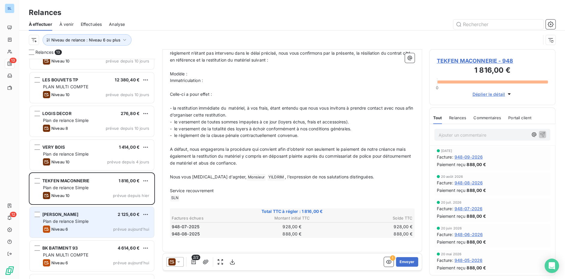
click at [98, 227] on div "Niveau 6 prévue [DATE]" at bounding box center [96, 228] width 106 height 7
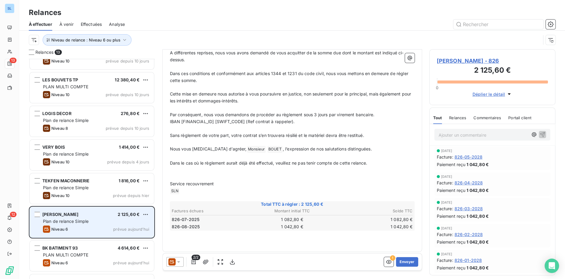
scroll to position [217, 0]
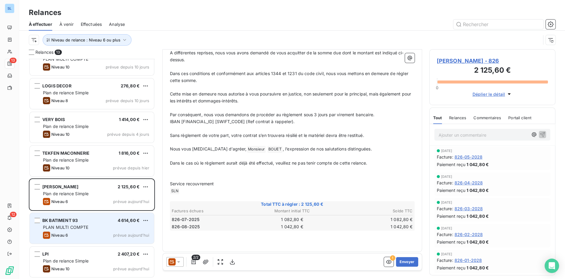
click at [70, 232] on div "Niveau 6 prévue [DATE]" at bounding box center [96, 234] width 106 height 7
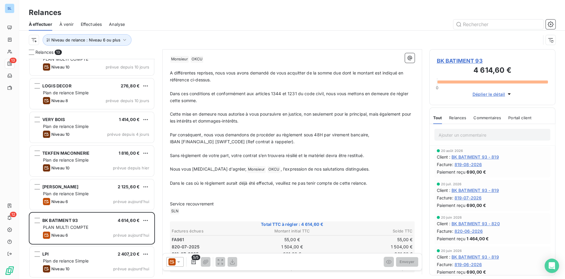
scroll to position [157, 0]
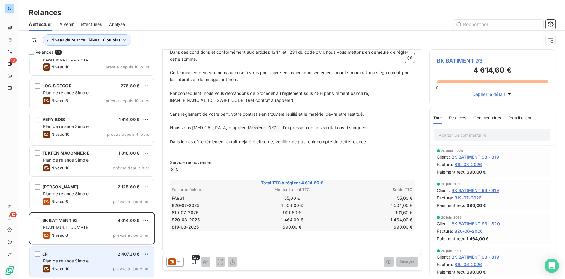
click at [88, 261] on span "Plan de relance Simple" at bounding box center [66, 260] width 46 height 5
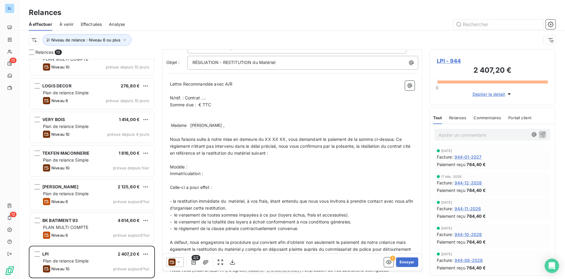
scroll to position [129, 0]
